Goal: Find specific fact: Find specific fact

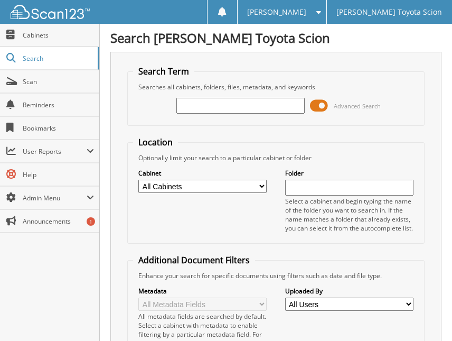
click at [209, 98] on input "text" at bounding box center [240, 106] width 128 height 16
type input "384015"
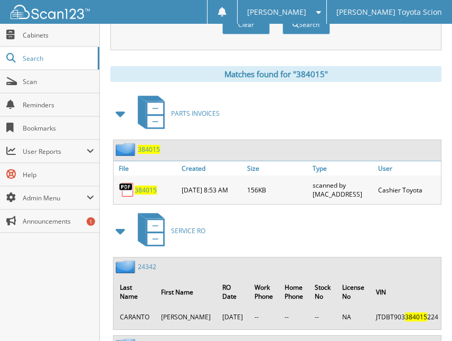
scroll to position [528, 0]
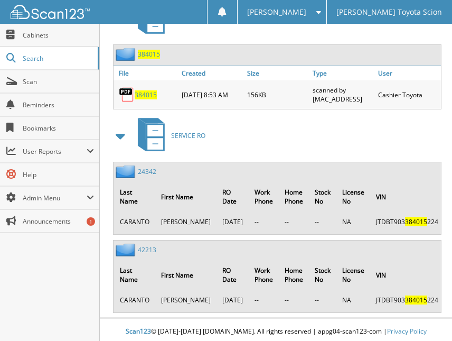
click at [141, 99] on span "384015" at bounding box center [146, 94] width 22 height 9
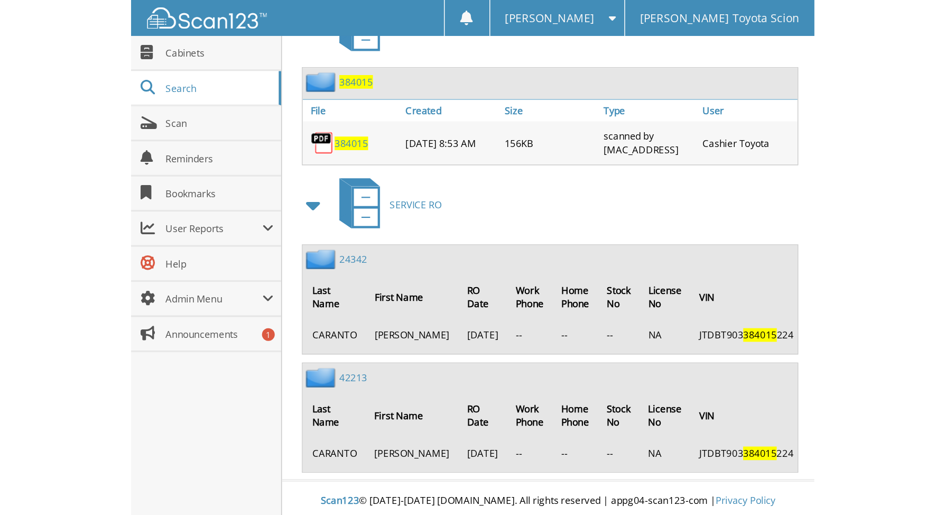
scroll to position [303, 0]
